Goal: Task Accomplishment & Management: Complete application form

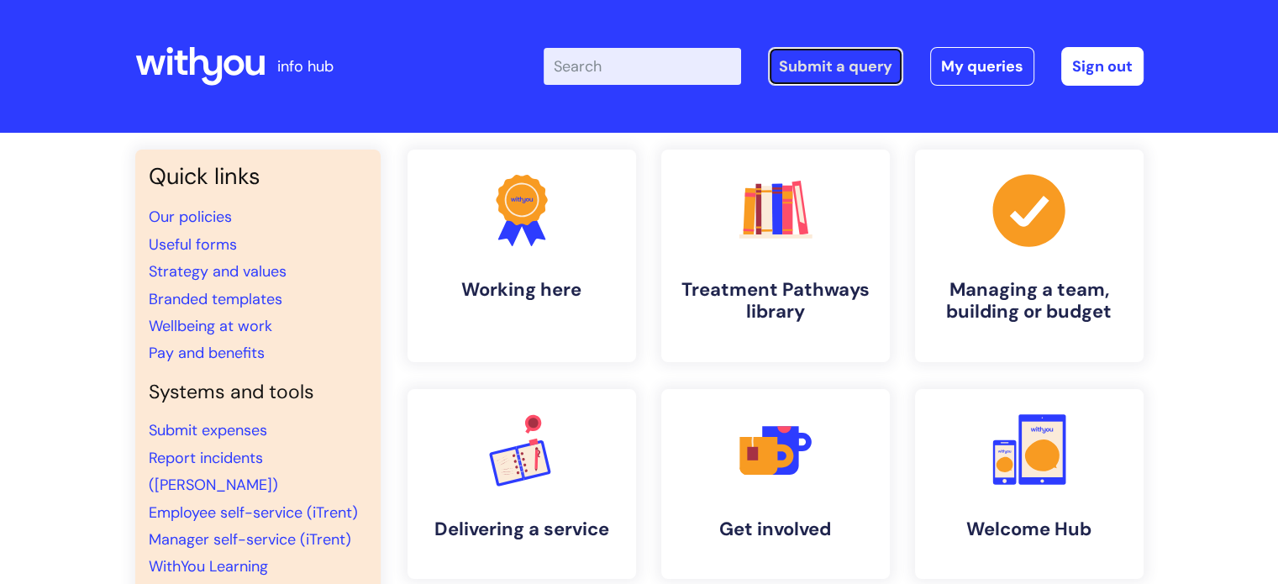
click at [836, 62] on link "Submit a query" at bounding box center [835, 66] width 135 height 39
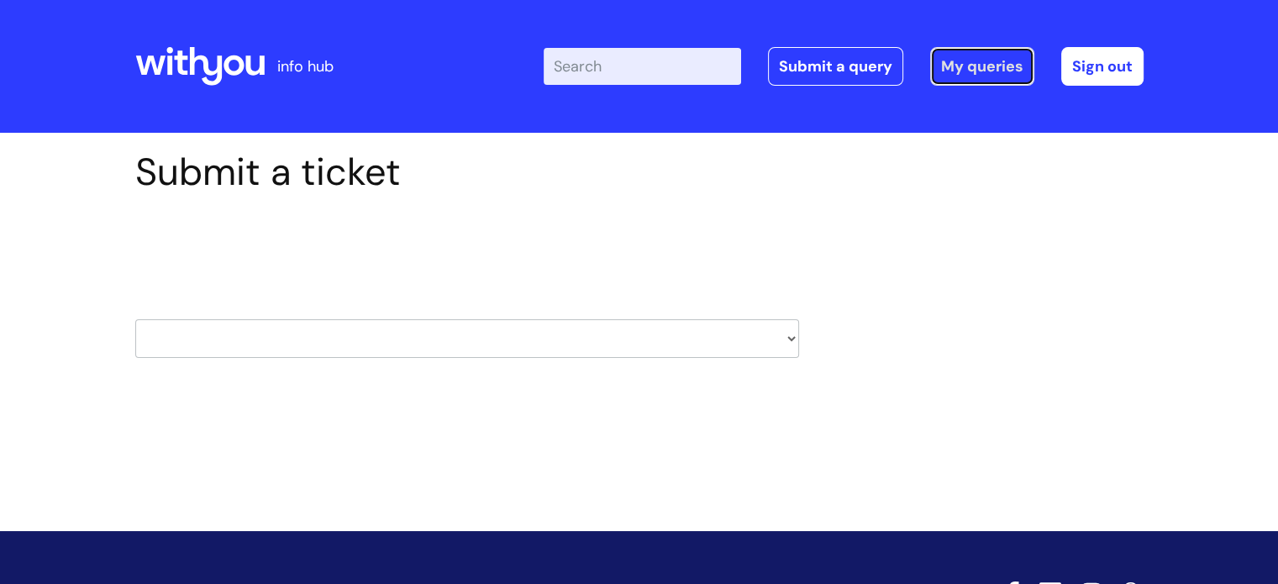
click at [971, 65] on link "My queries" at bounding box center [982, 66] width 104 height 39
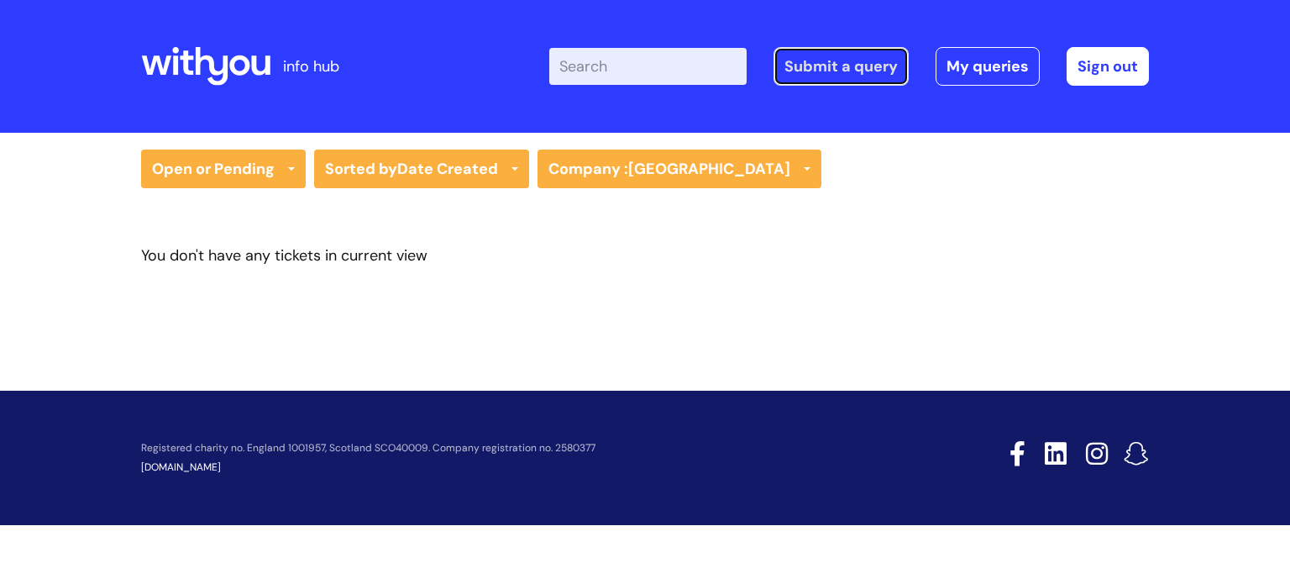
click at [846, 56] on link "Submit a query" at bounding box center [841, 66] width 135 height 39
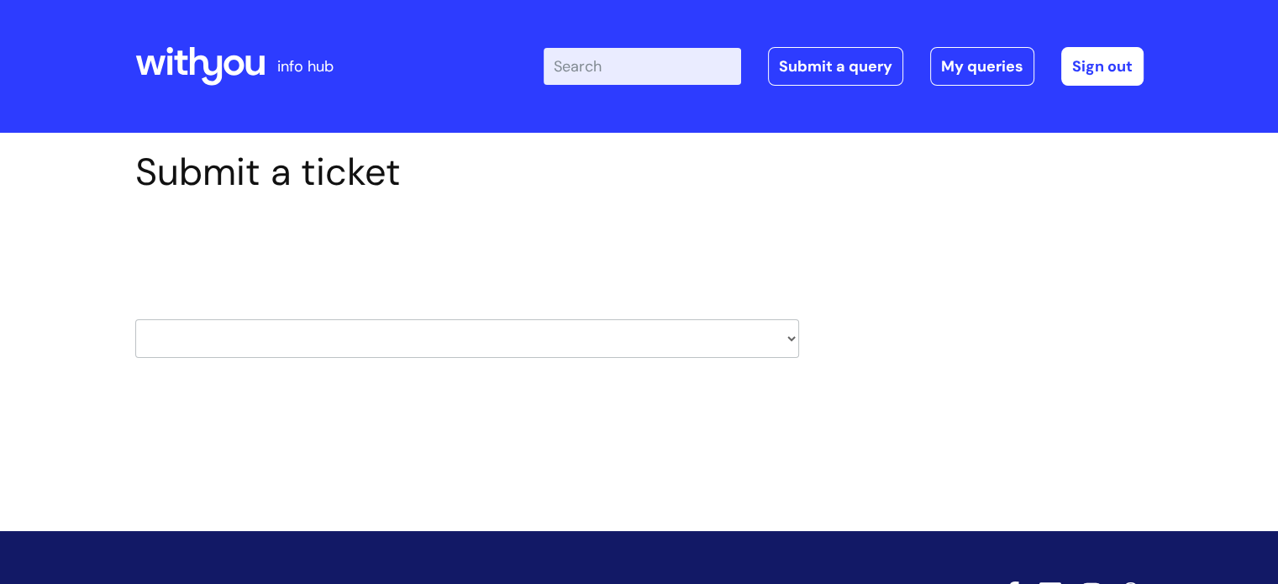
click at [423, 334] on select "HR / People IT and Support Clinical Drug Alerts Finance Accounts Data Support T…" at bounding box center [467, 338] width 664 height 39
select select "property_&_estates"
click at [135, 319] on select "HR / People IT and Support Clinical Drug Alerts Finance Accounts Data Support T…" at bounding box center [467, 338] width 664 height 39
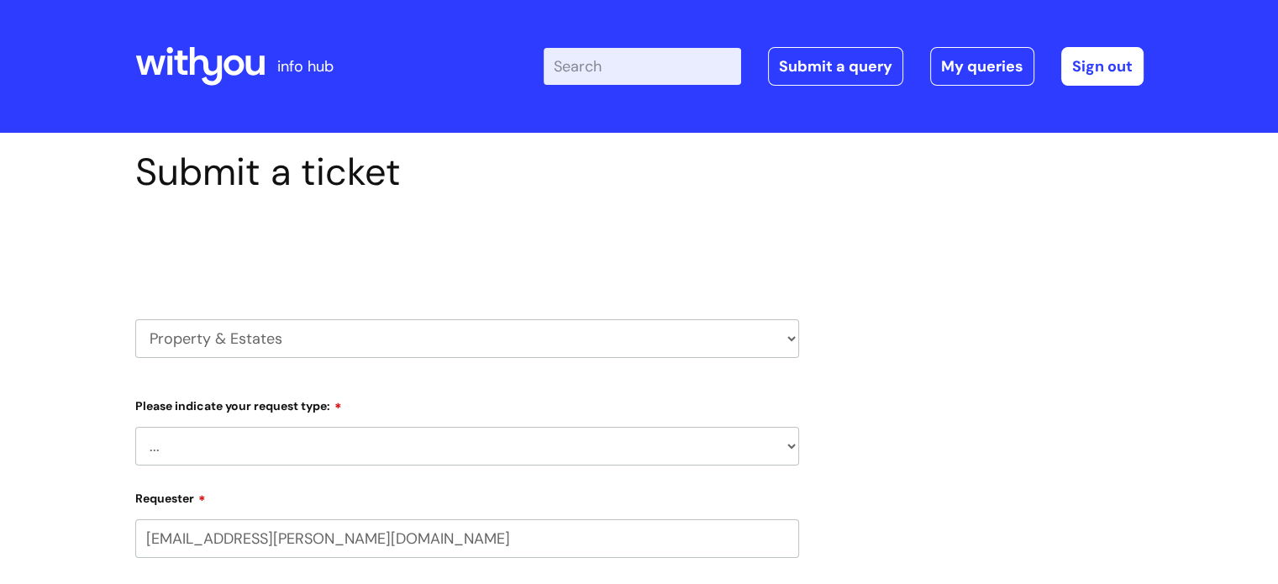
select select "80004157224"
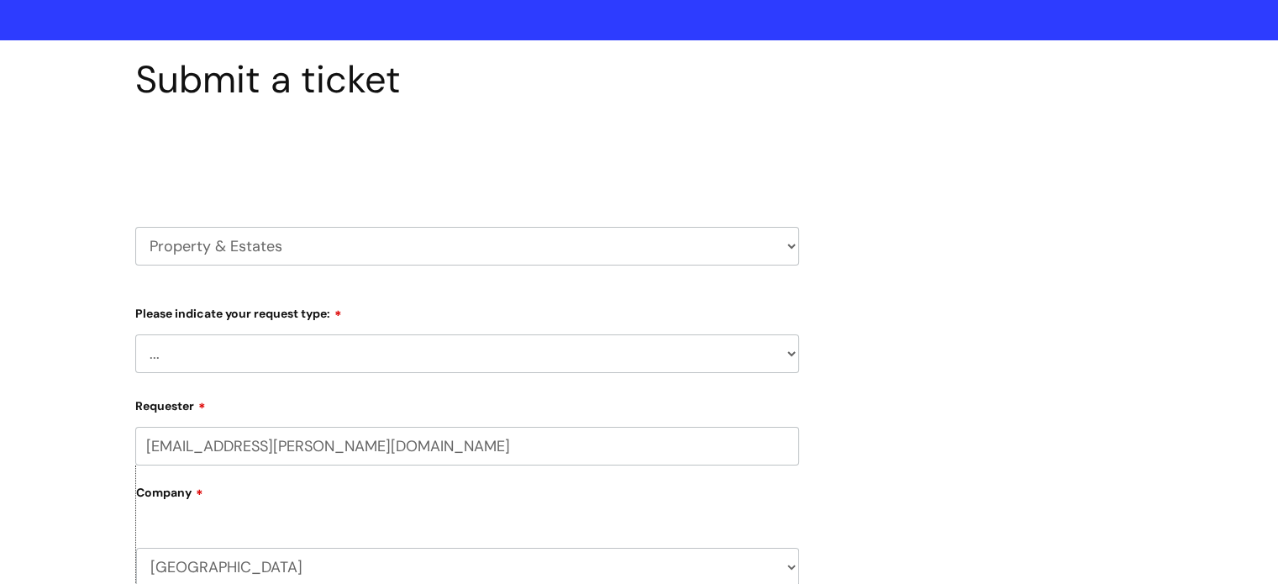
scroll to position [93, 0]
click at [229, 354] on select "... Facilities Support Lease/ Tenancy Agreements Health & Safety and Environmen…" at bounding box center [467, 353] width 664 height 39
select select "Facilities Support"
click at [135, 334] on select "... Facilities Support Lease/ Tenancy Agreements Health & Safety and Environmen…" at bounding box center [467, 353] width 664 height 39
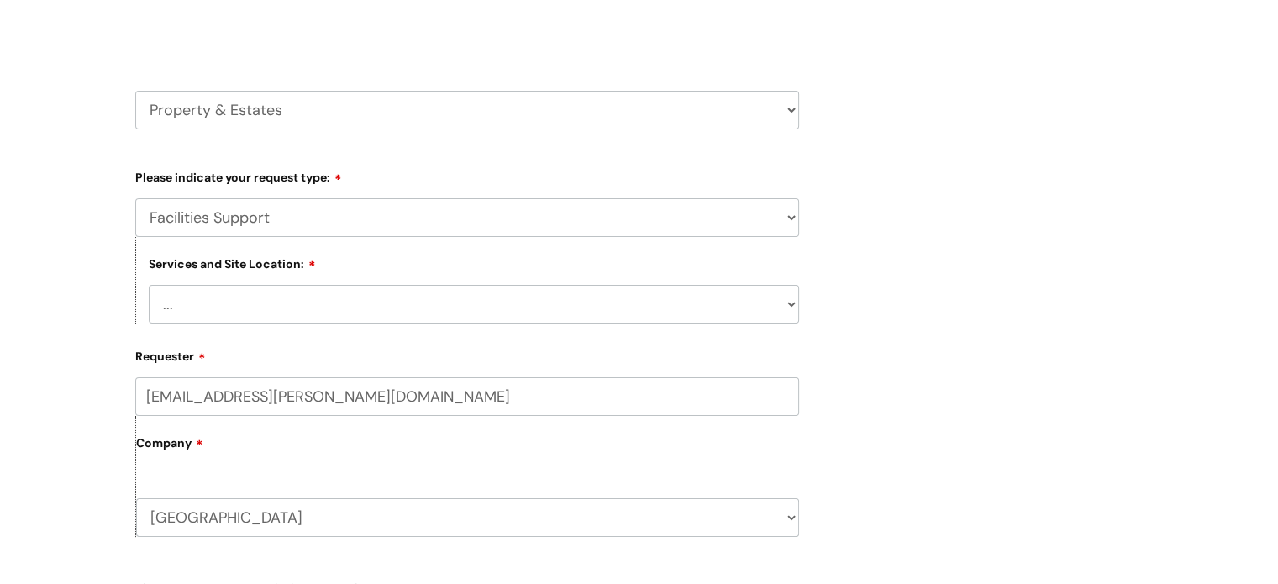
scroll to position [248, 0]
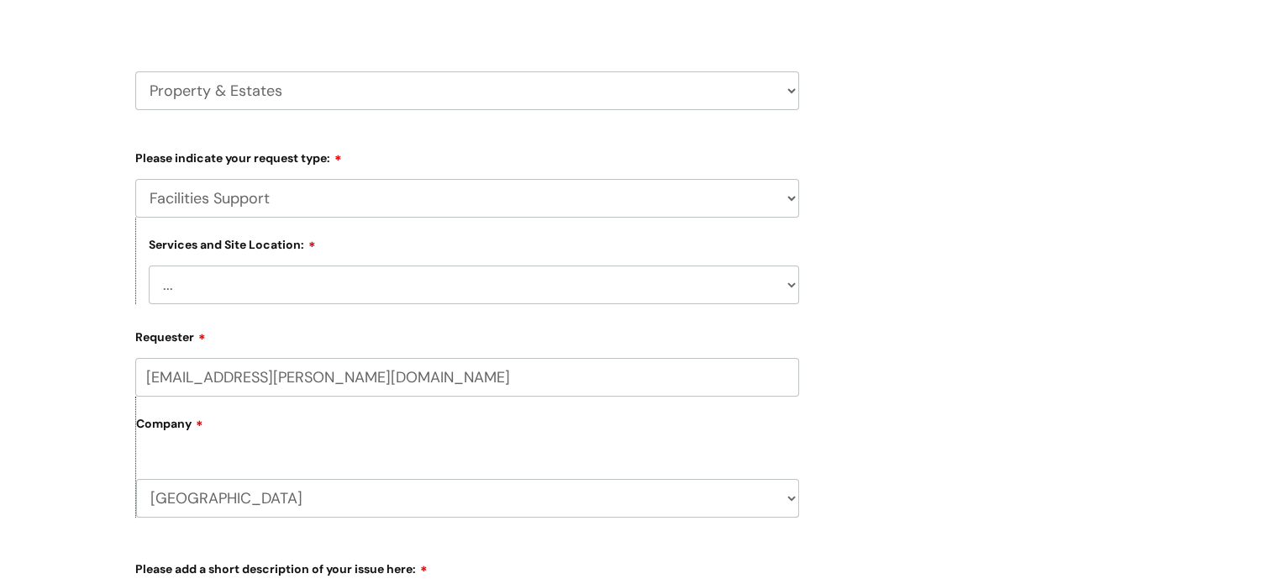
click at [227, 287] on select "... [GEOGRAPHIC_DATA] [GEOGRAPHIC_DATA] [GEOGRAPHIC_DATA] [GEOGRAPHIC_DATA] [GE…" at bounding box center [474, 284] width 650 height 39
select select "Ludlow"
click at [149, 265] on select "... [GEOGRAPHIC_DATA] [GEOGRAPHIC_DATA] [GEOGRAPHIC_DATA] [GEOGRAPHIC_DATA] [GE…" at bounding box center [474, 284] width 650 height 39
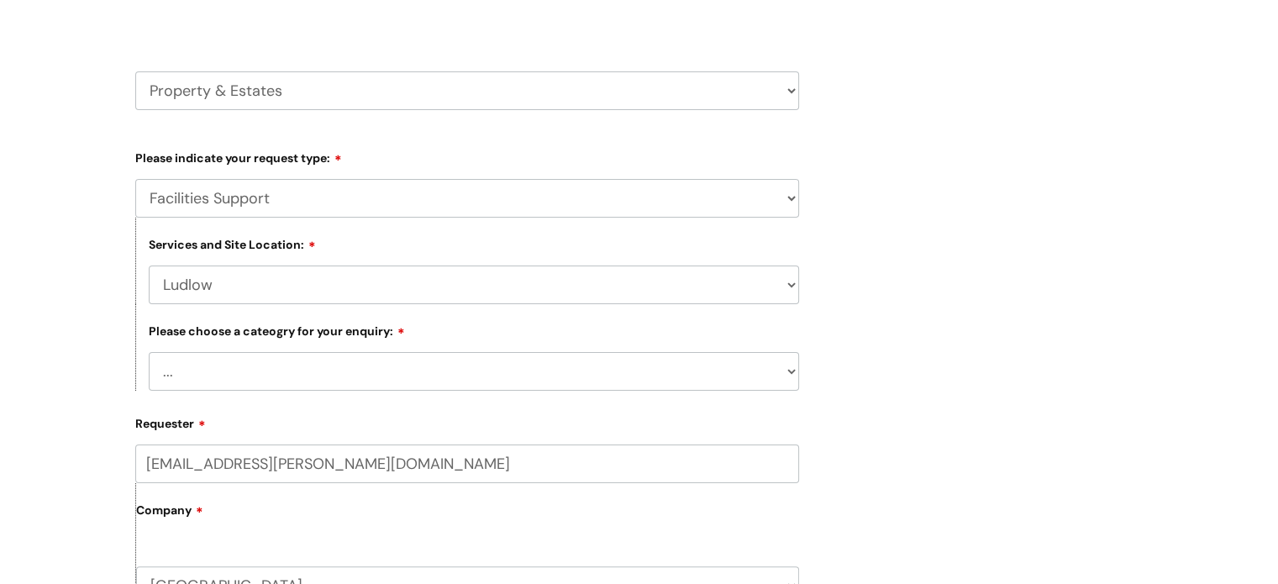
click at [228, 369] on select "... Electrical and Lighting Plumbing and Drainage Heating and Cooling Fixtures,…" at bounding box center [474, 371] width 650 height 39
select select "Windows and Doors incl. Shutters"
click at [149, 353] on select "... Electrical and Lighting Plumbing and Drainage Heating and Cooling Fixtures,…" at bounding box center [474, 371] width 650 height 39
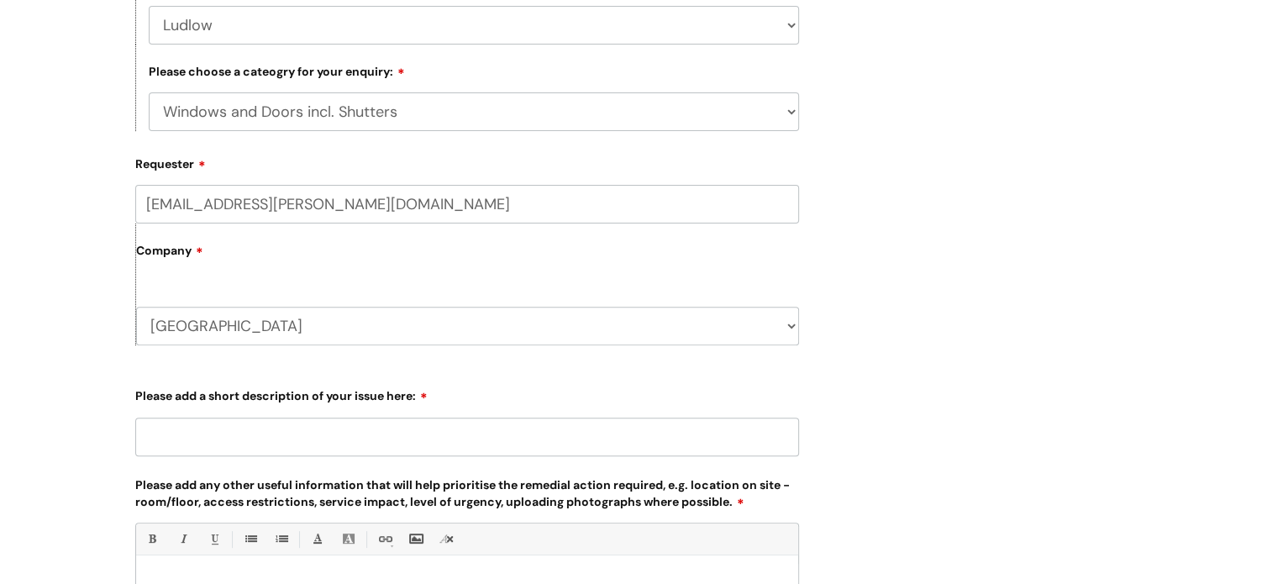
scroll to position [507, 0]
click at [191, 436] on input "Please add a short description of your issue here:" at bounding box center [467, 437] width 664 height 39
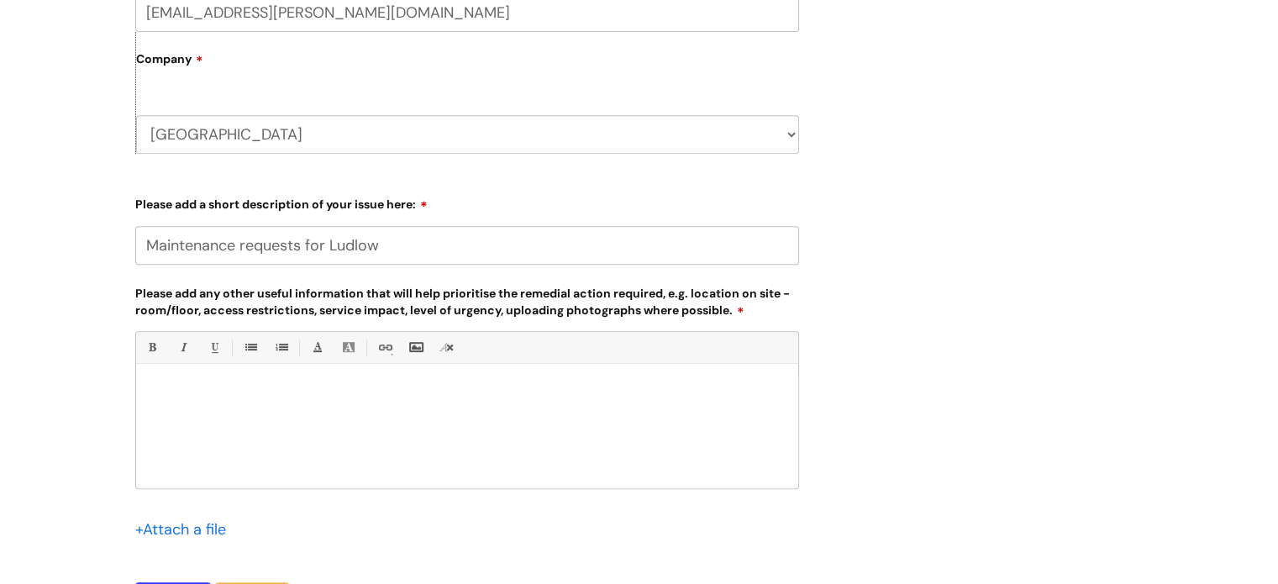
scroll to position [702, 0]
type input "Maintenance requests for Ludlow"
click at [169, 381] on div at bounding box center [467, 428] width 662 height 116
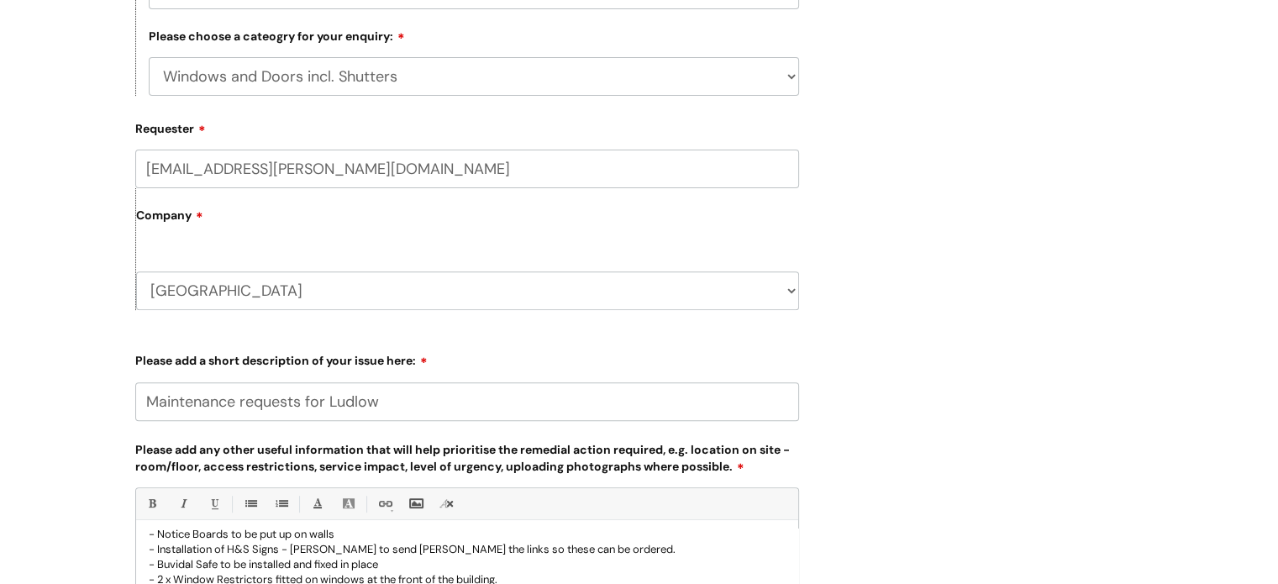
scroll to position [544, 0]
click at [342, 80] on select "... Electrical and Lighting Plumbing and Drainage Heating and Cooling Fixtures,…" at bounding box center [474, 74] width 650 height 39
select select "Other - Please Specify"
click at [149, 55] on select "... Electrical and Lighting Plumbing and Drainage Heating and Cooling Fixtures,…" at bounding box center [474, 74] width 650 height 39
click at [39, 221] on div "Submit a ticket Select issue type HR / People IT and Support Clinical Drug Aler…" at bounding box center [639, 230] width 1278 height 1285
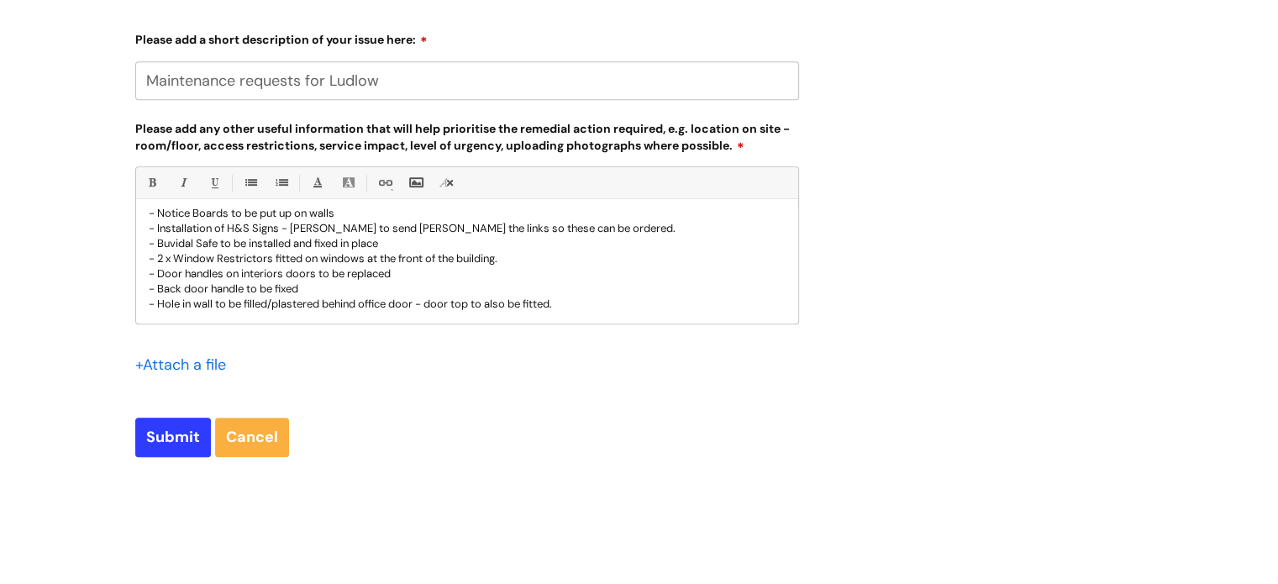
scroll to position [880, 0]
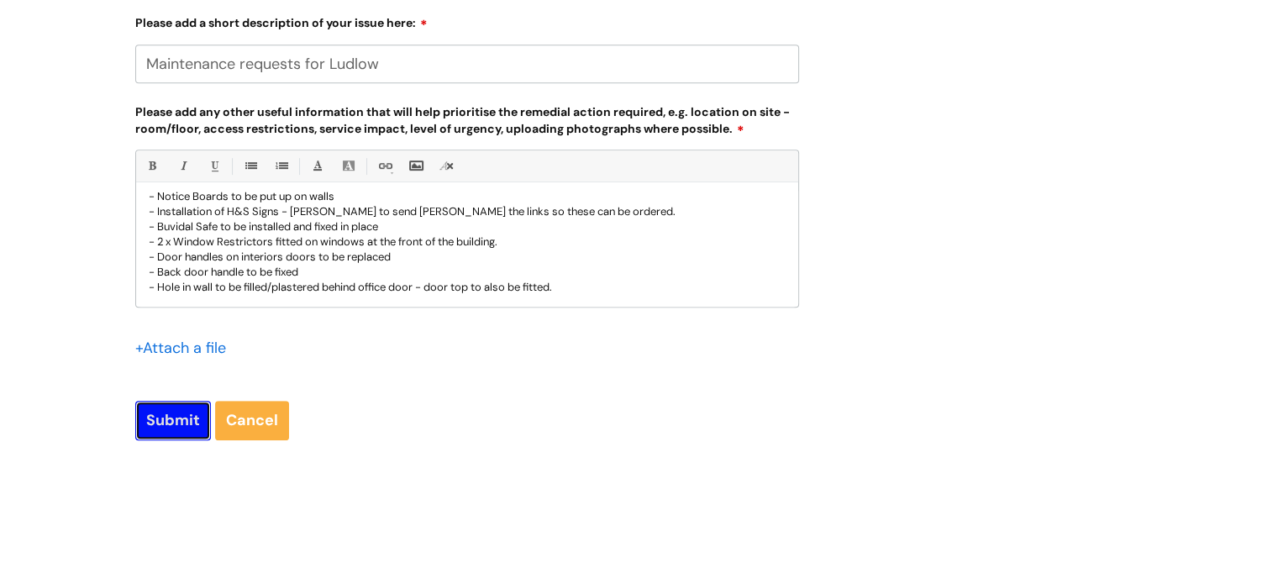
click at [163, 418] on input "Submit" at bounding box center [173, 420] width 76 height 39
type input "Please Wait..."
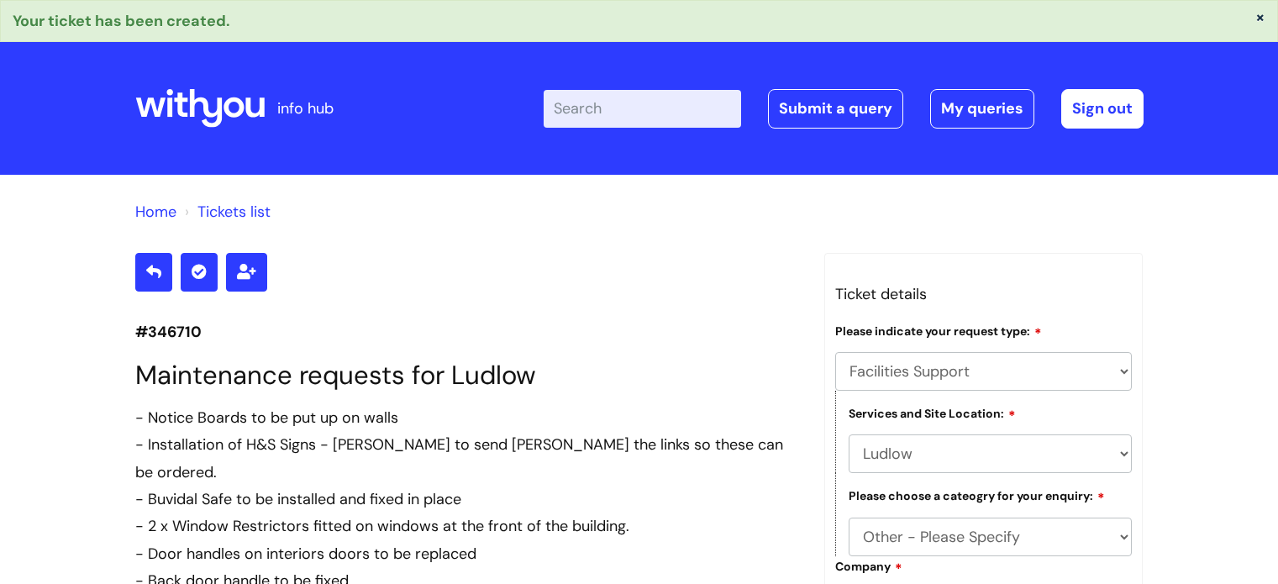
select select "Facilities Support"
select select "Ludlow"
select select "Other - Please Specify"
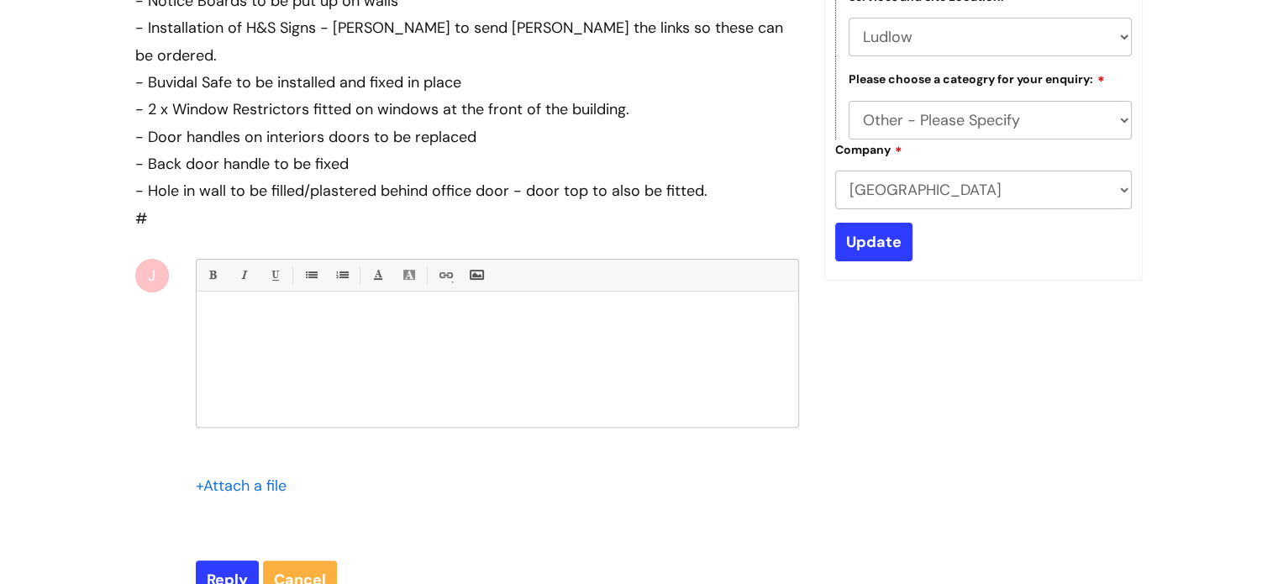
click at [71, 256] on div "Home Tickets list #346710 Maintenance requests for Ludlow - Notice Boards to be…" at bounding box center [639, 227] width 1278 height 938
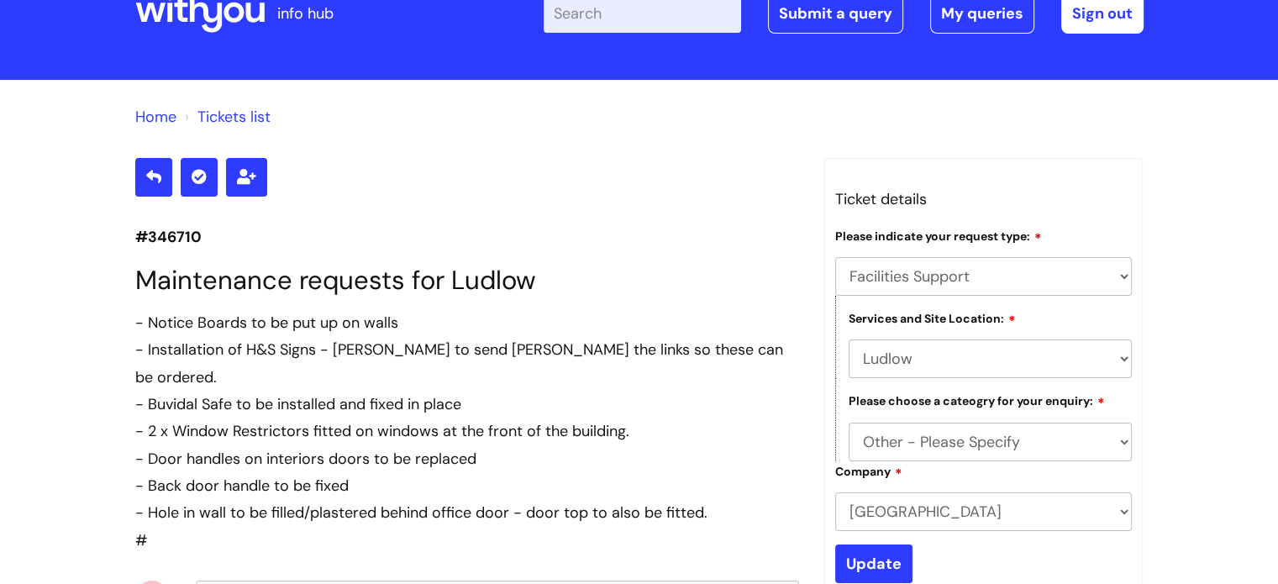
scroll to position [0, 0]
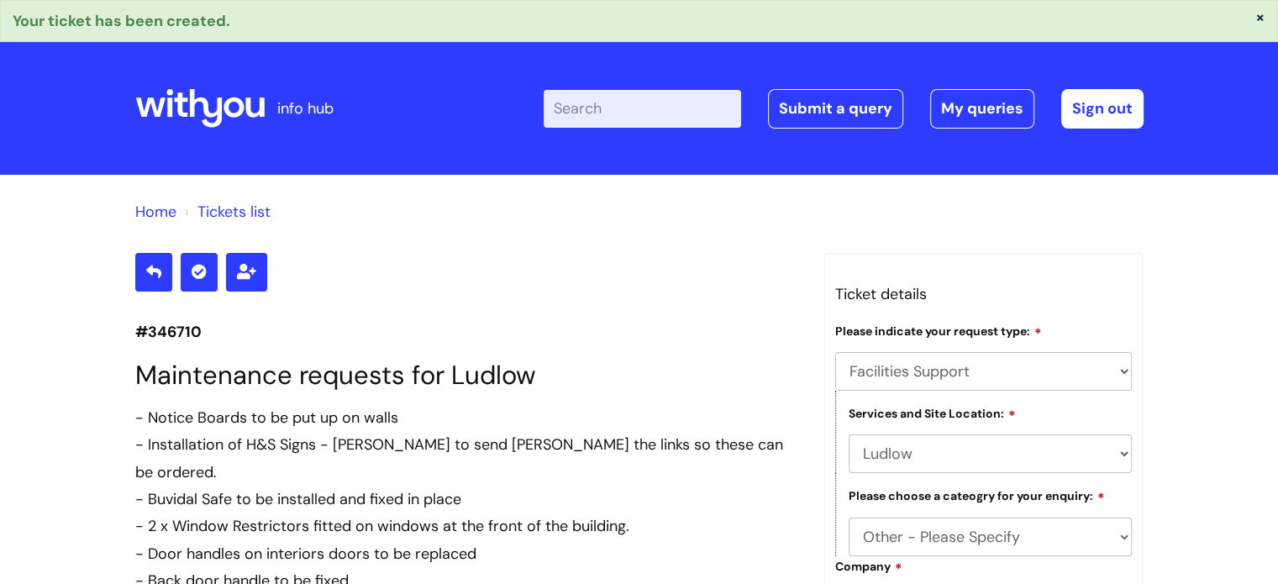
click at [211, 103] on icon at bounding box center [199, 108] width 129 height 40
